Goal: Task Accomplishment & Management: Use online tool/utility

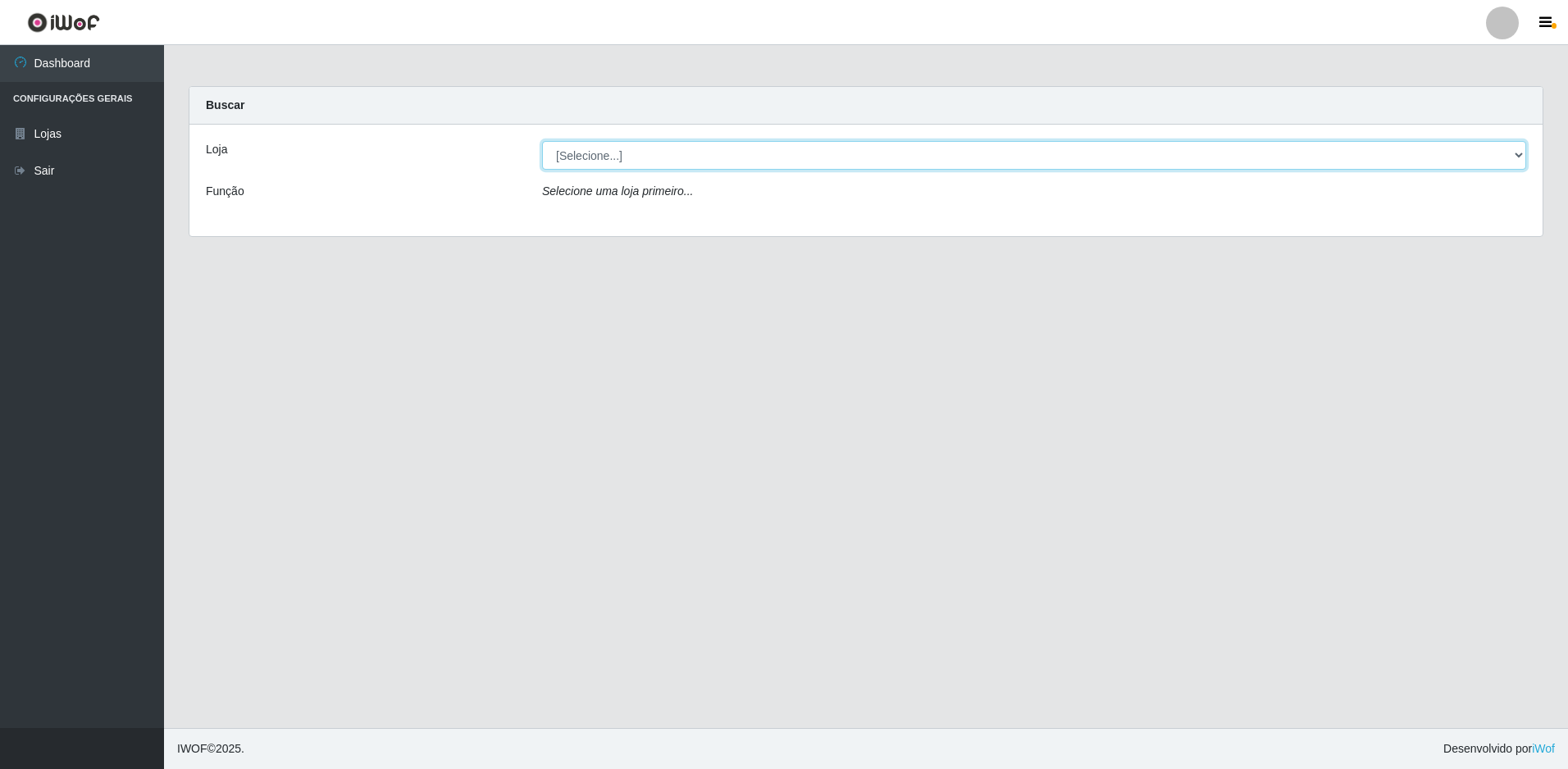
click at [779, 160] on select "[Selecione...] Extrabom - Loja 51 Gaivotas" at bounding box center [1034, 155] width 984 height 28
select select "469"
click at [542, 141] on select "[Selecione...] Extrabom - Loja 51 Gaivotas" at bounding box center [1034, 155] width 984 height 28
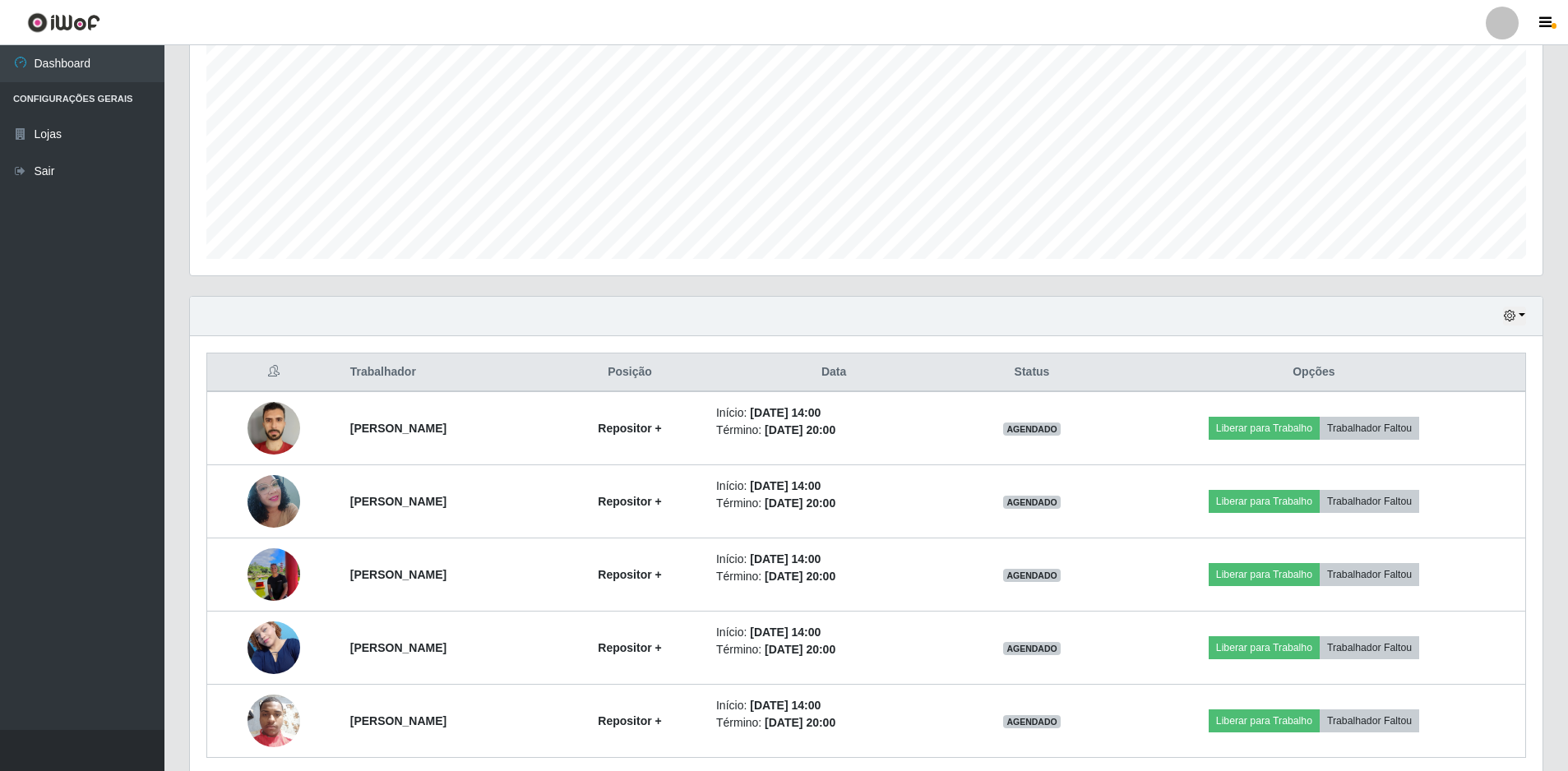
scroll to position [394, 0]
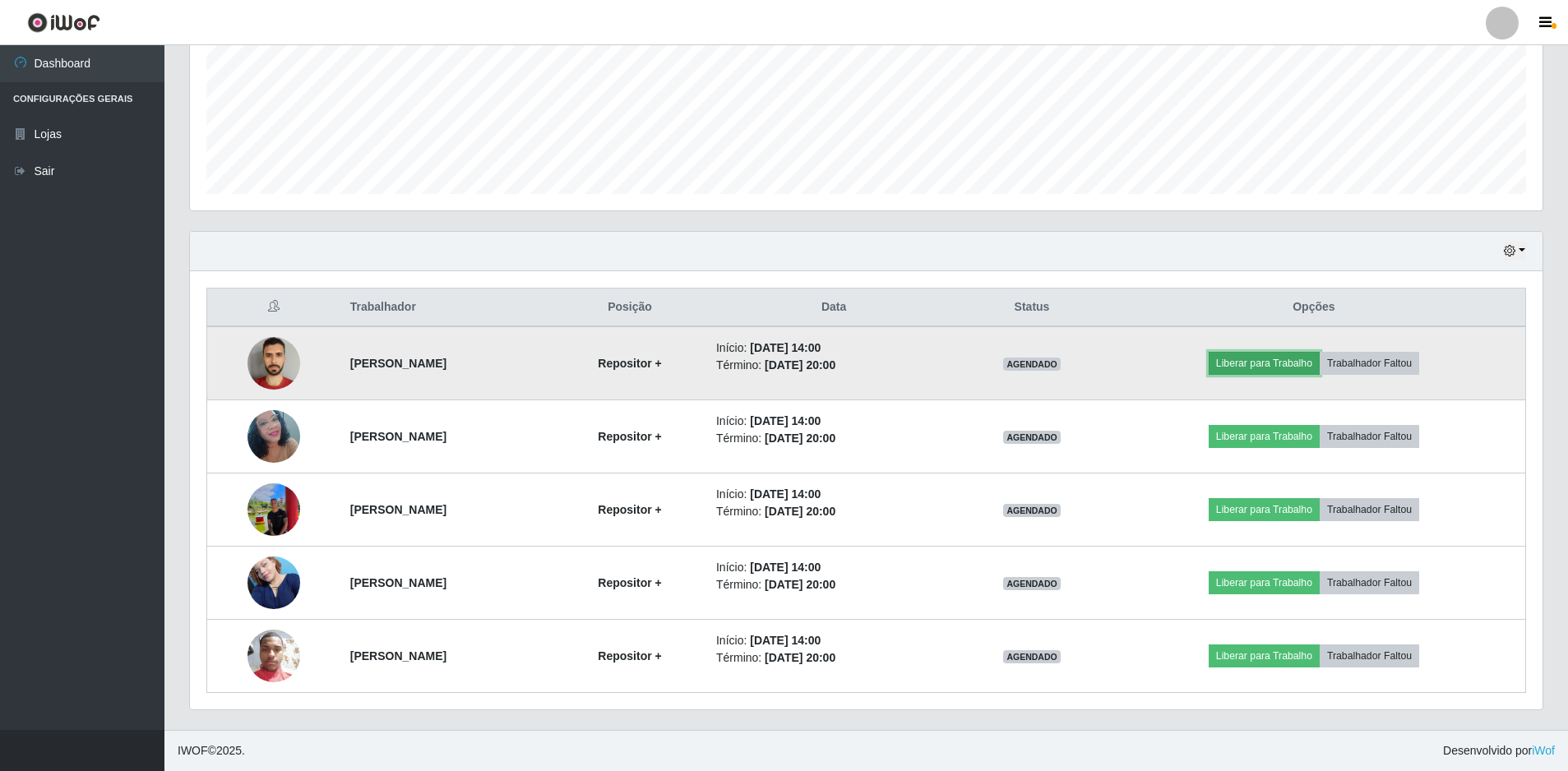
click at [1303, 365] on button "Liberar para Trabalho" at bounding box center [1265, 363] width 111 height 23
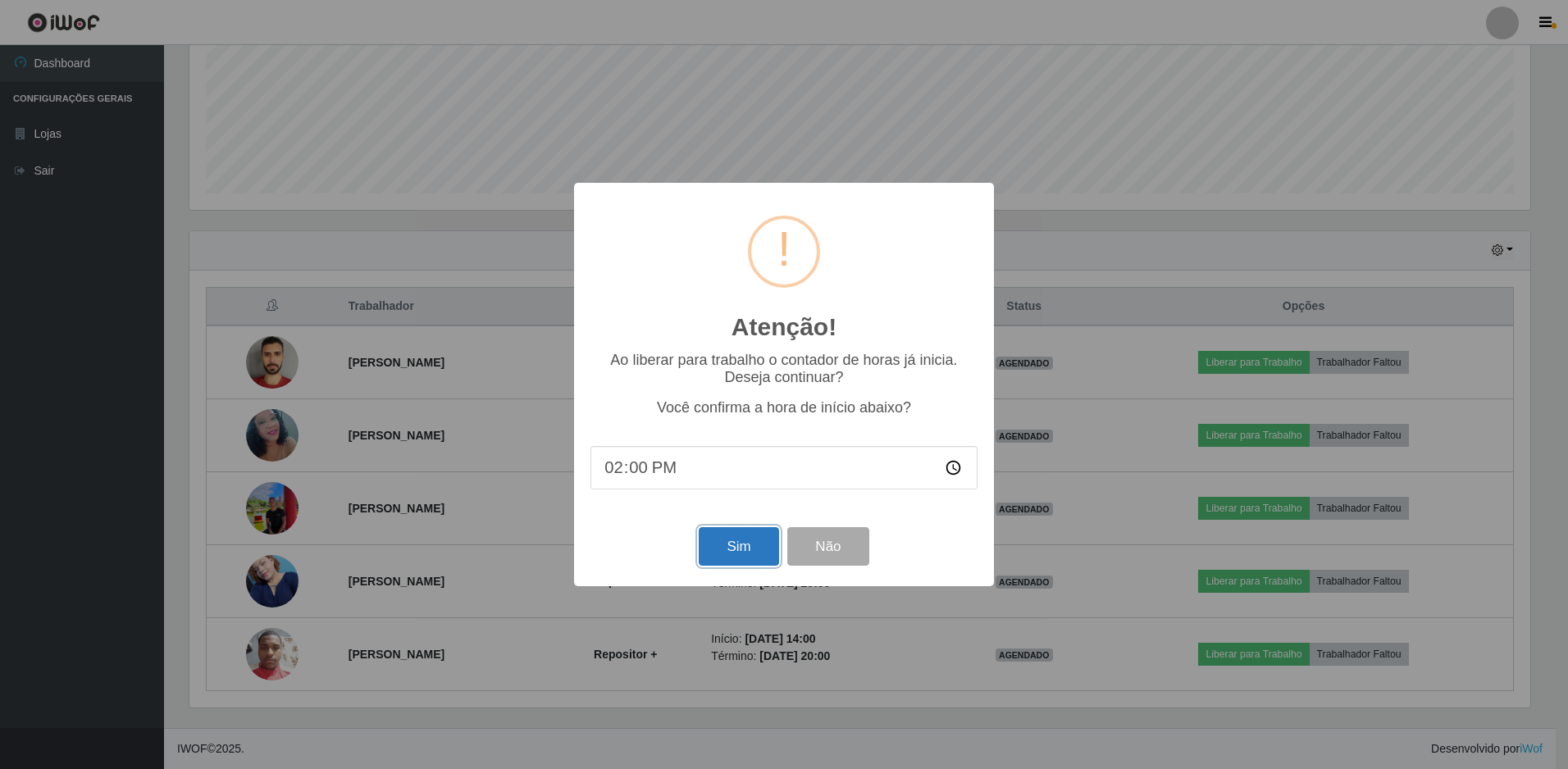
click at [731, 553] on button "Sim" at bounding box center [739, 547] width 79 height 39
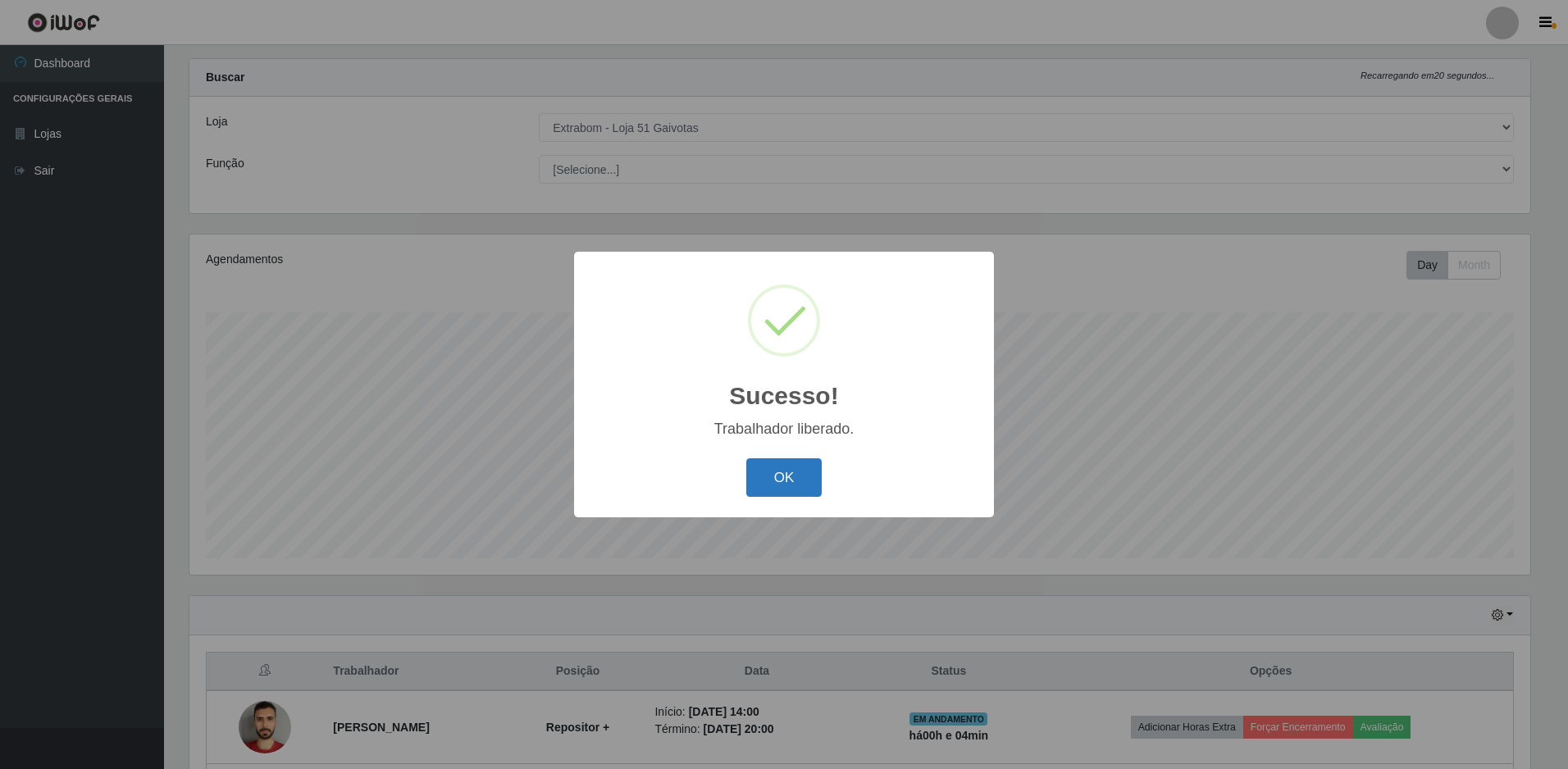
click at [786, 485] on button "OK" at bounding box center [784, 478] width 76 height 39
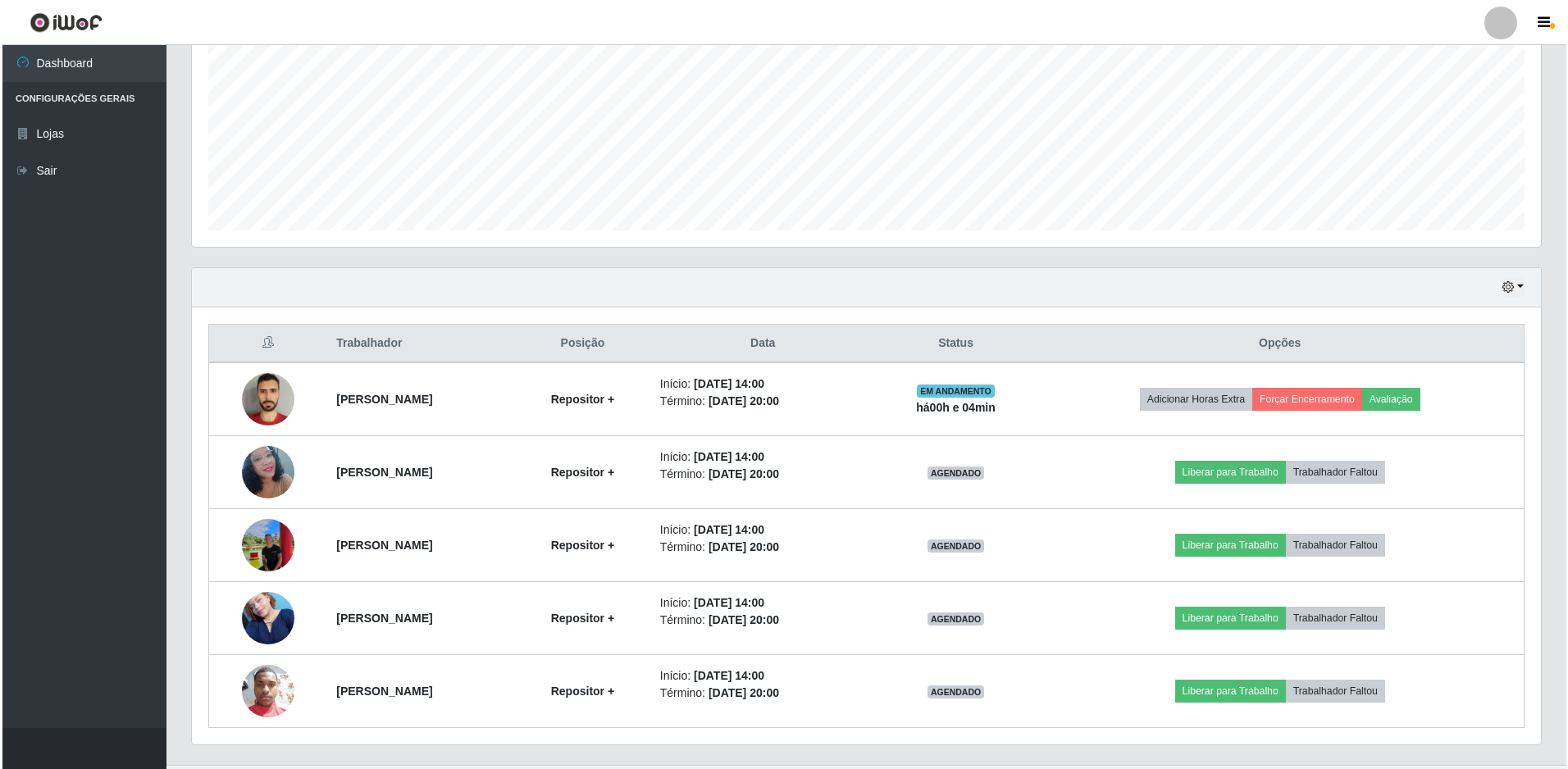
scroll to position [393, 0]
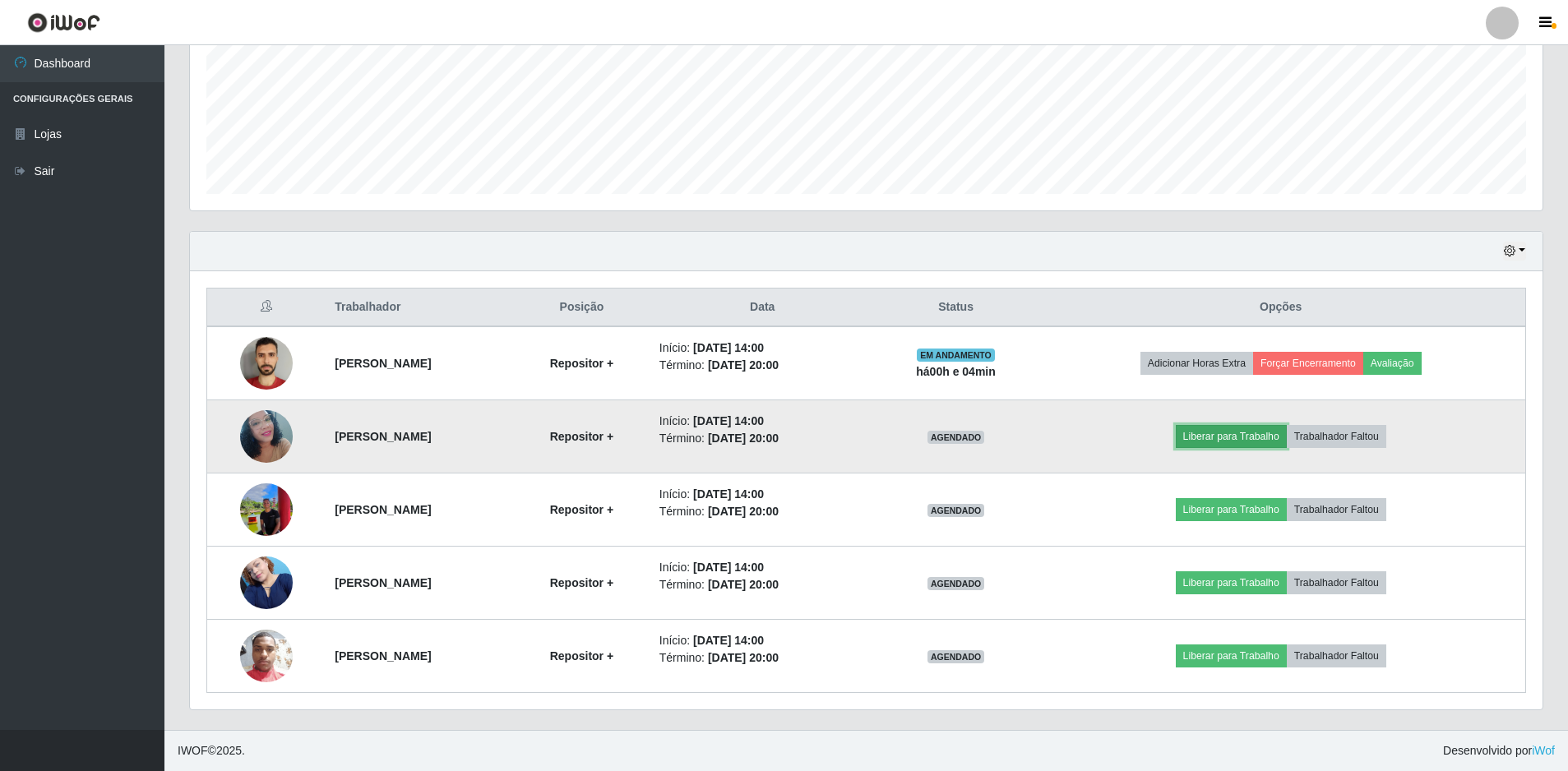
click at [1287, 443] on button "Liberar para Trabalho" at bounding box center [1232, 436] width 111 height 23
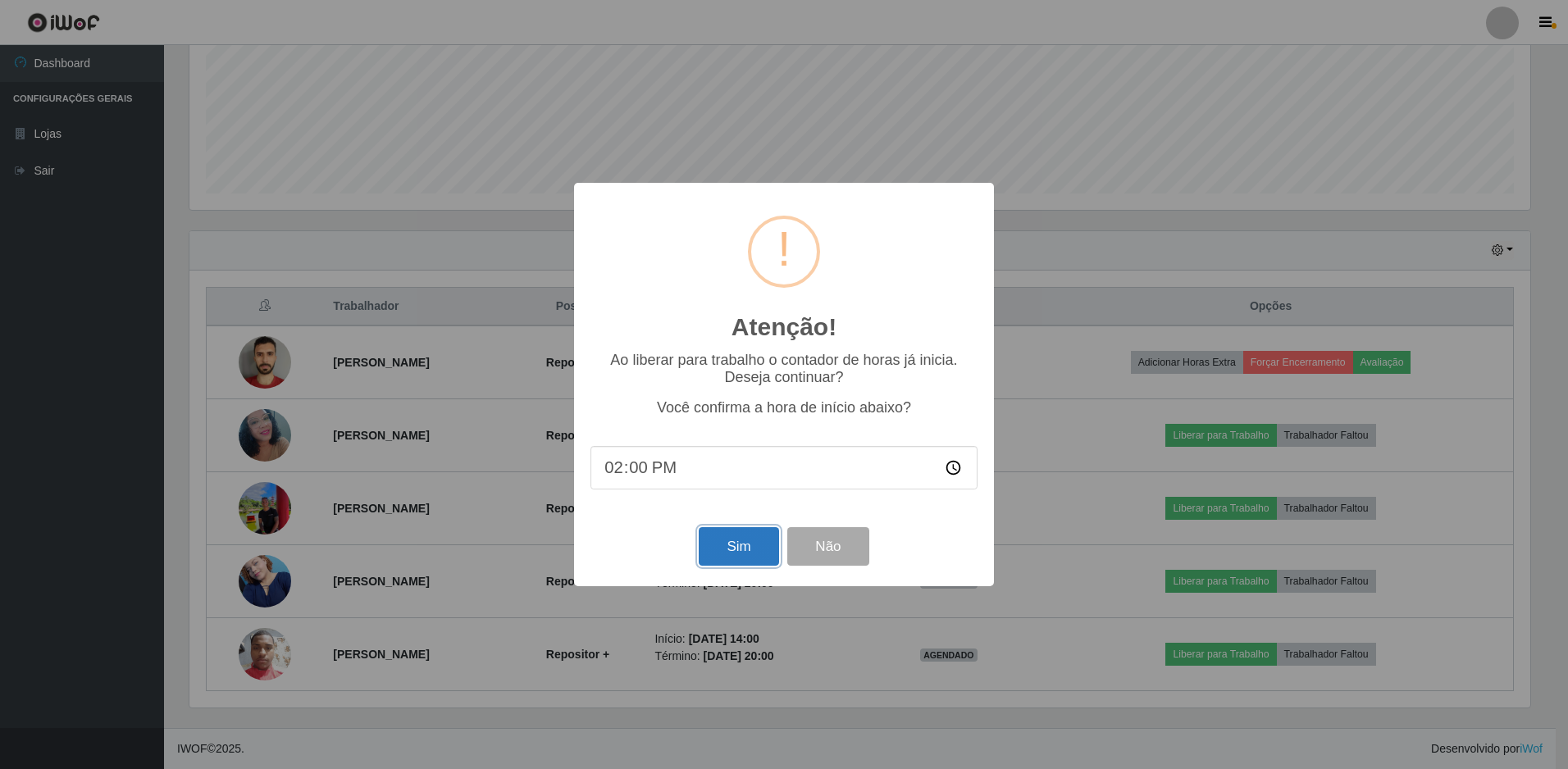
click at [740, 534] on button "Sim" at bounding box center [739, 547] width 79 height 39
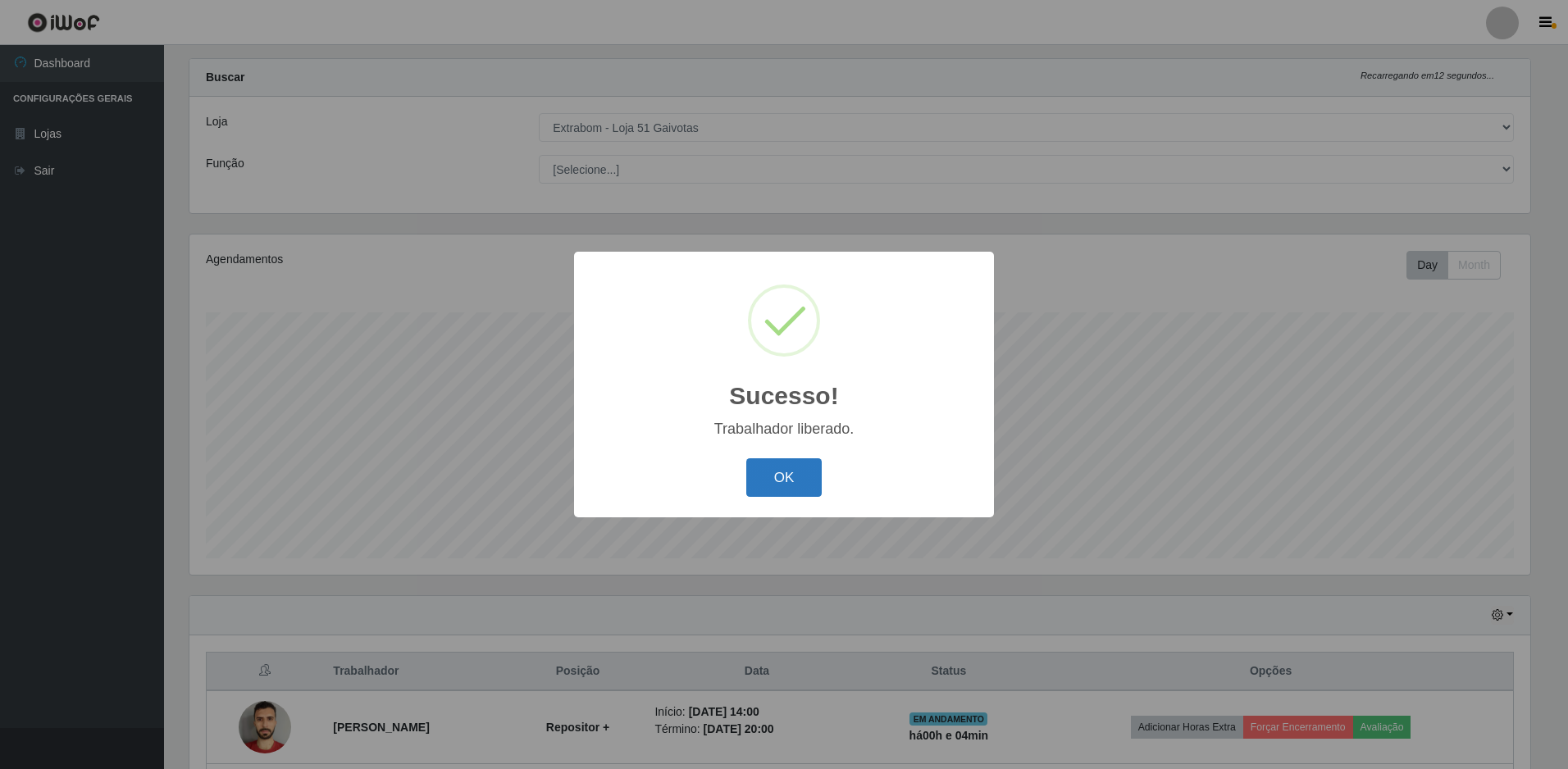
click at [771, 484] on button "OK" at bounding box center [784, 478] width 76 height 39
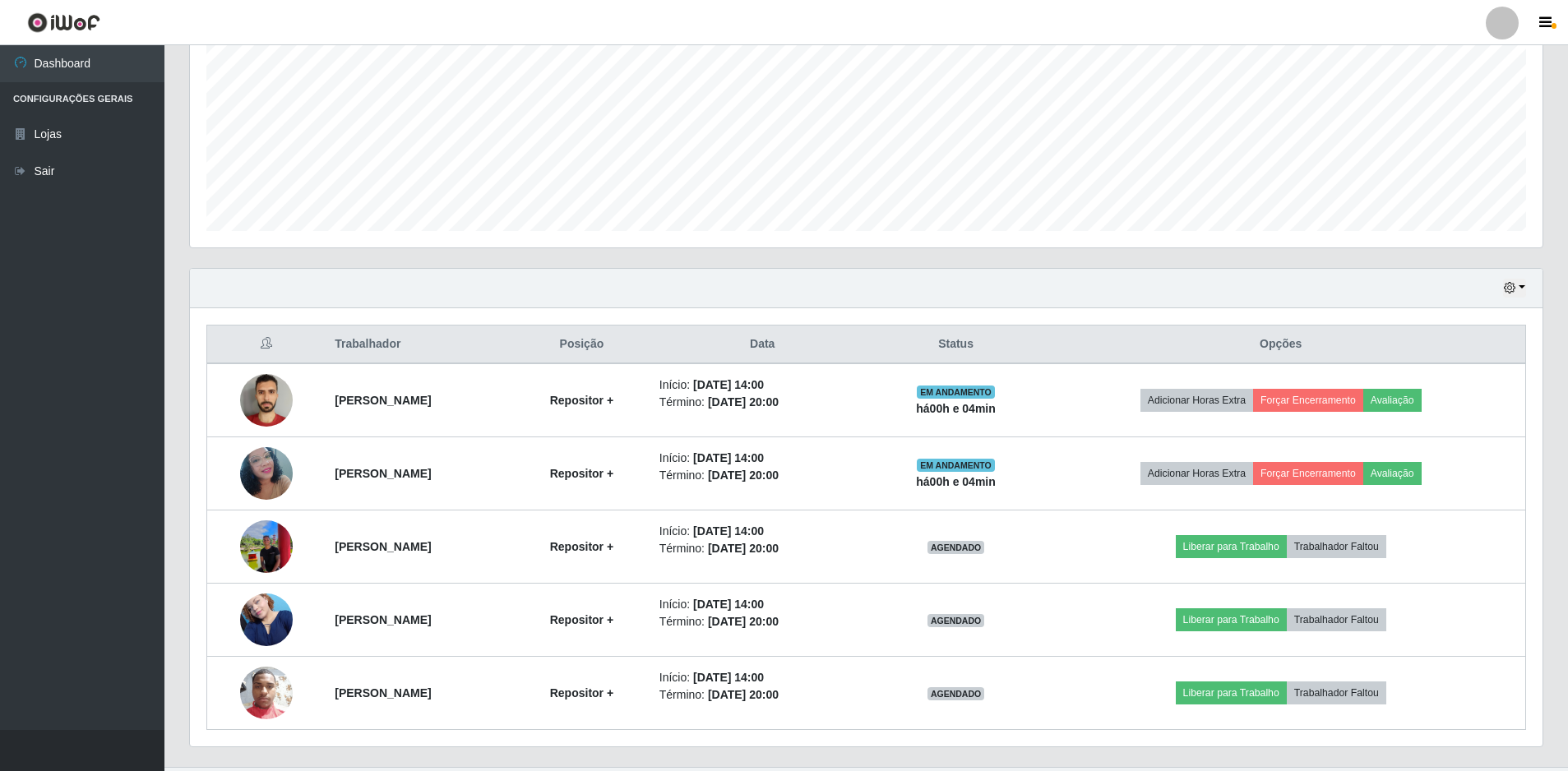
scroll to position [394, 0]
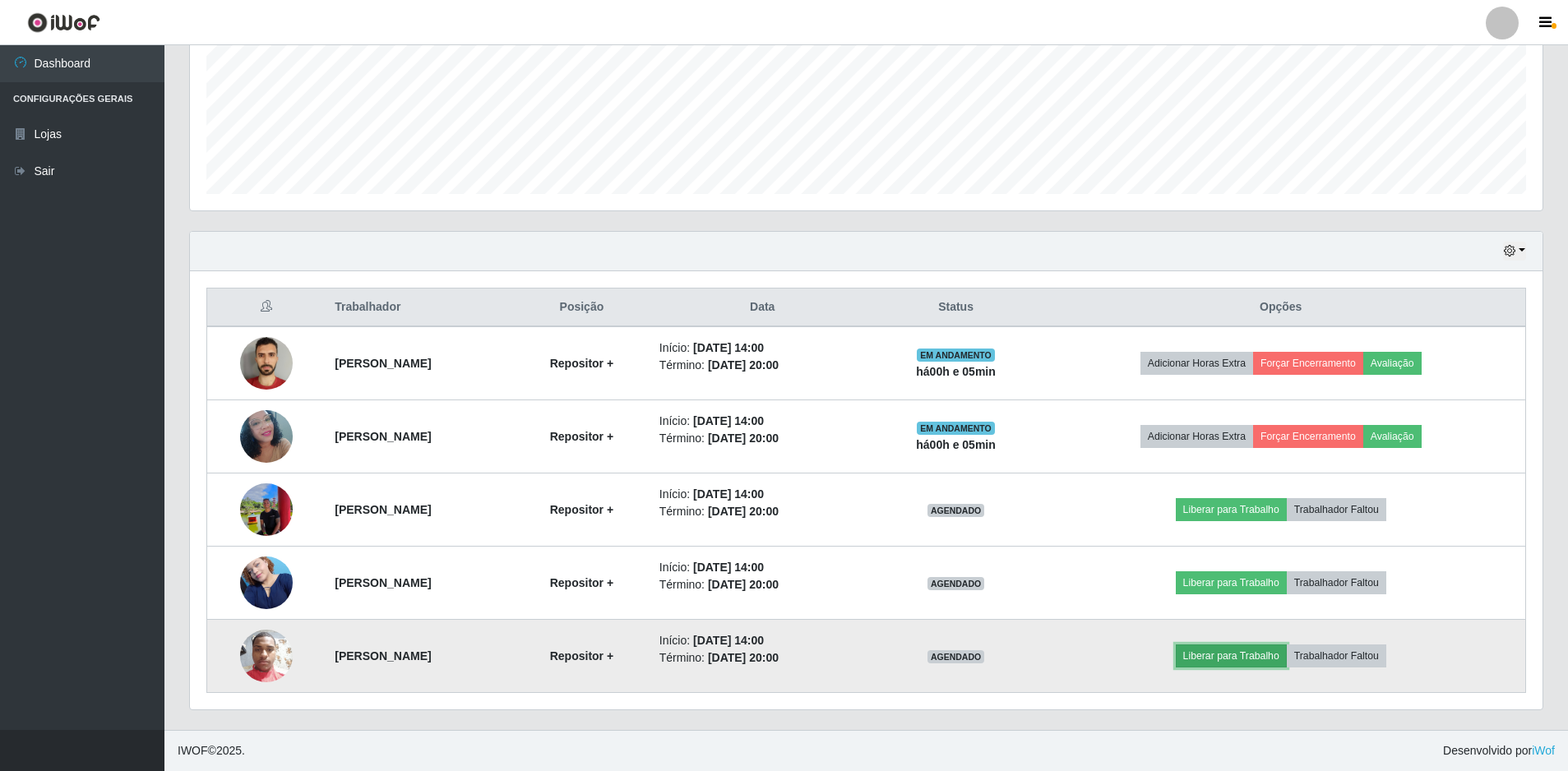
click at [1260, 652] on button "Liberar para Trabalho" at bounding box center [1232, 656] width 111 height 23
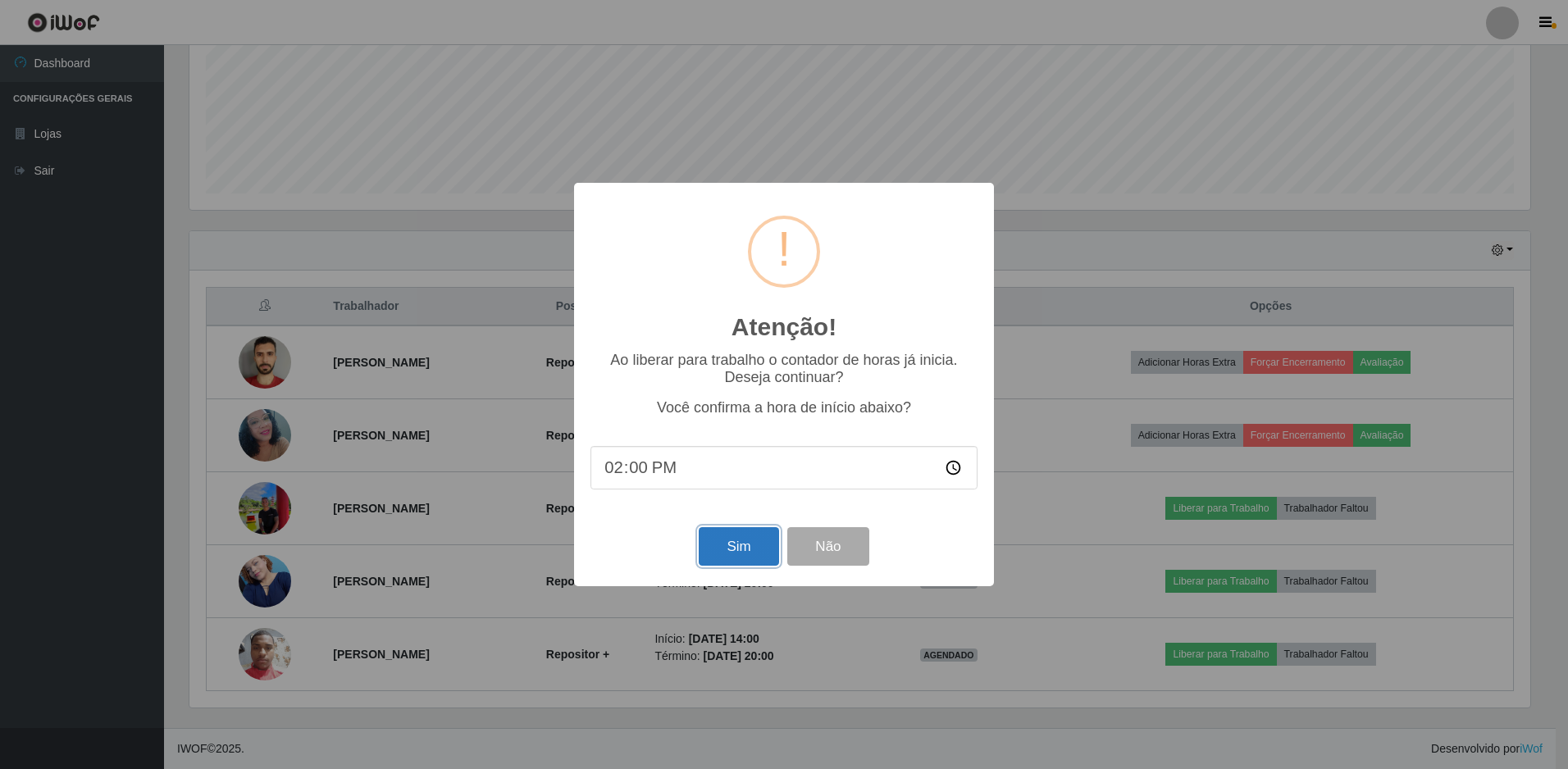
click at [735, 540] on button "Sim" at bounding box center [739, 547] width 79 height 39
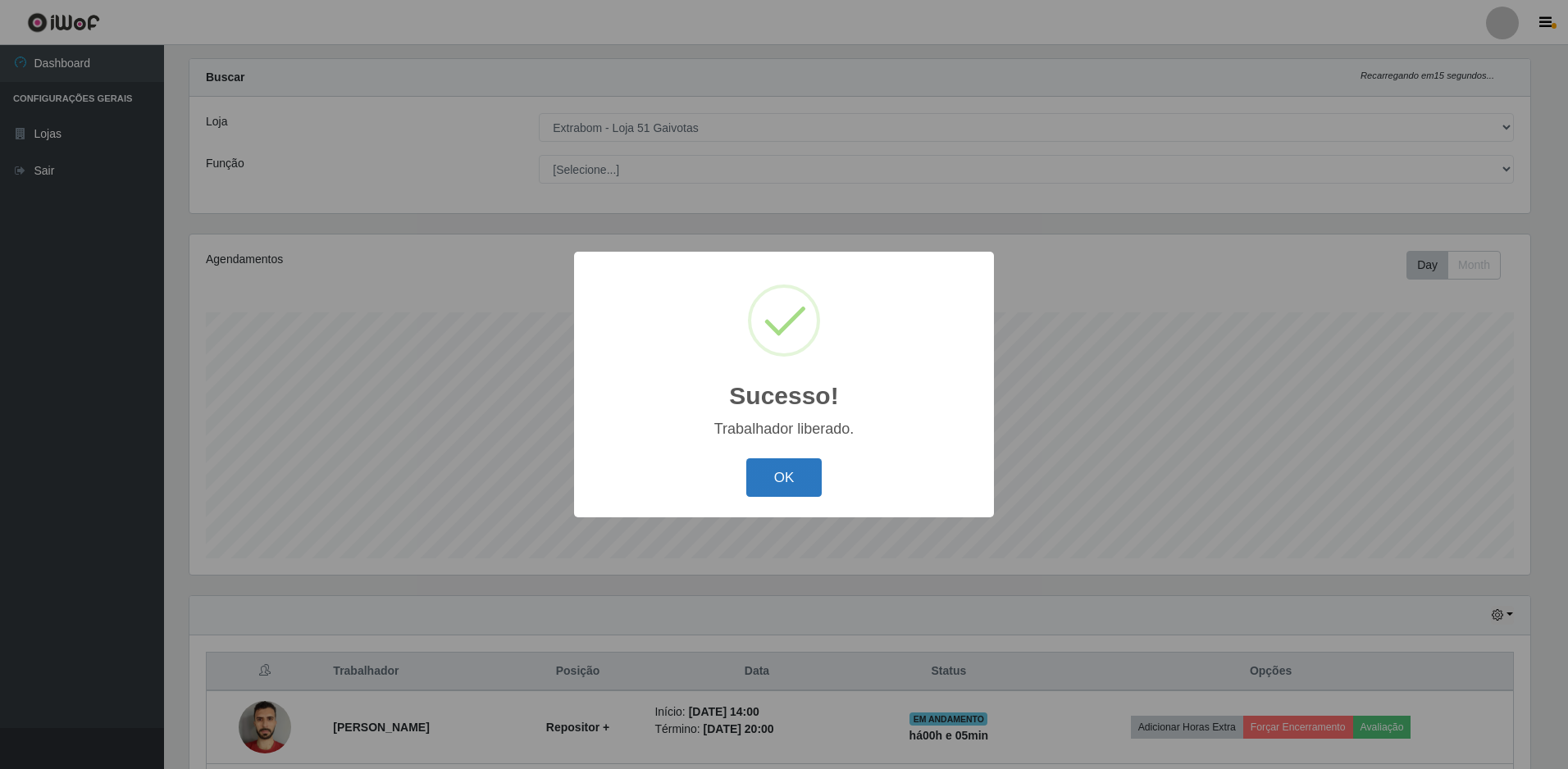
click at [796, 487] on button "OK" at bounding box center [784, 478] width 76 height 39
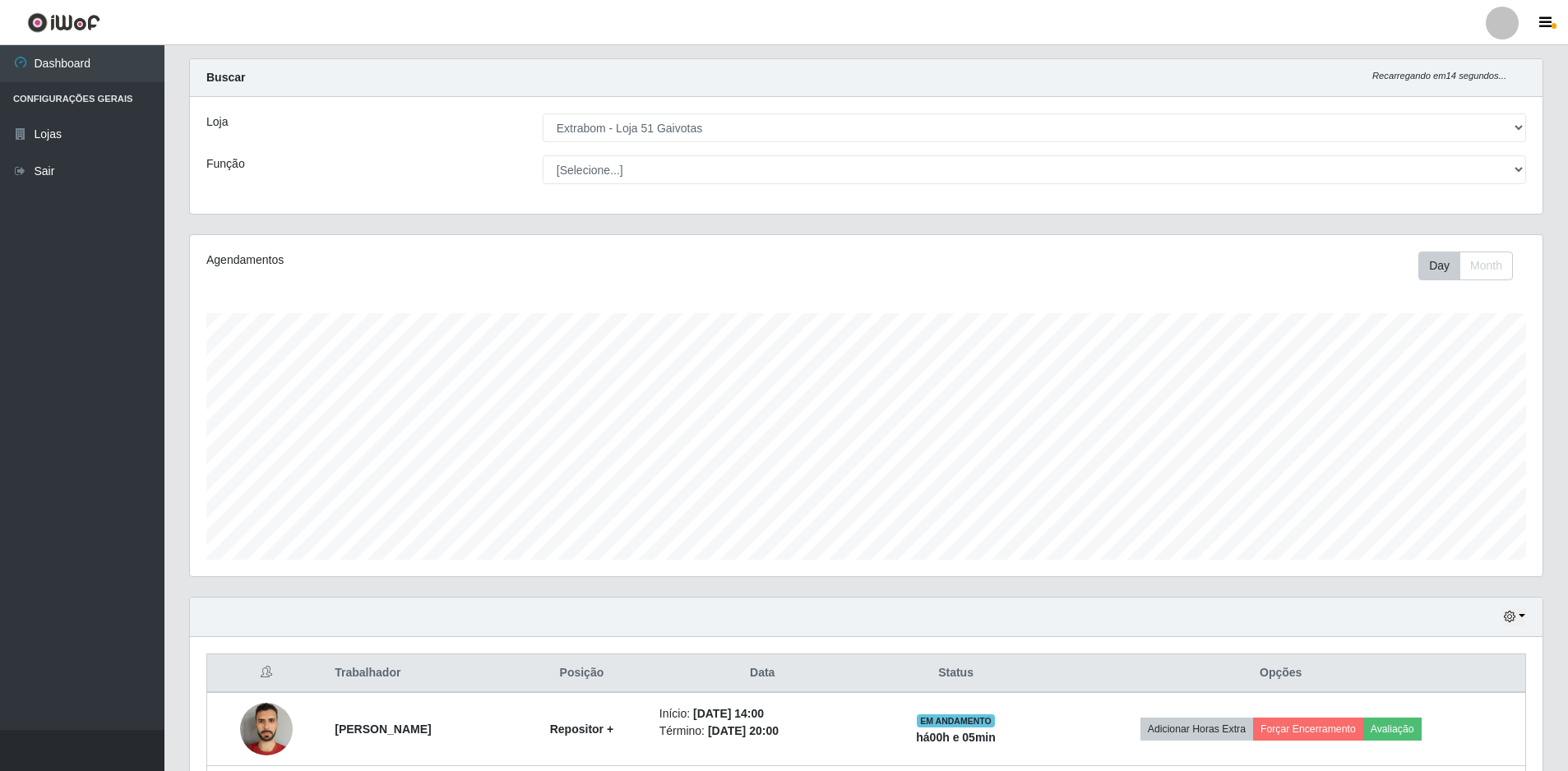
scroll to position [394, 0]
